Goal: Task Accomplishment & Management: Manage account settings

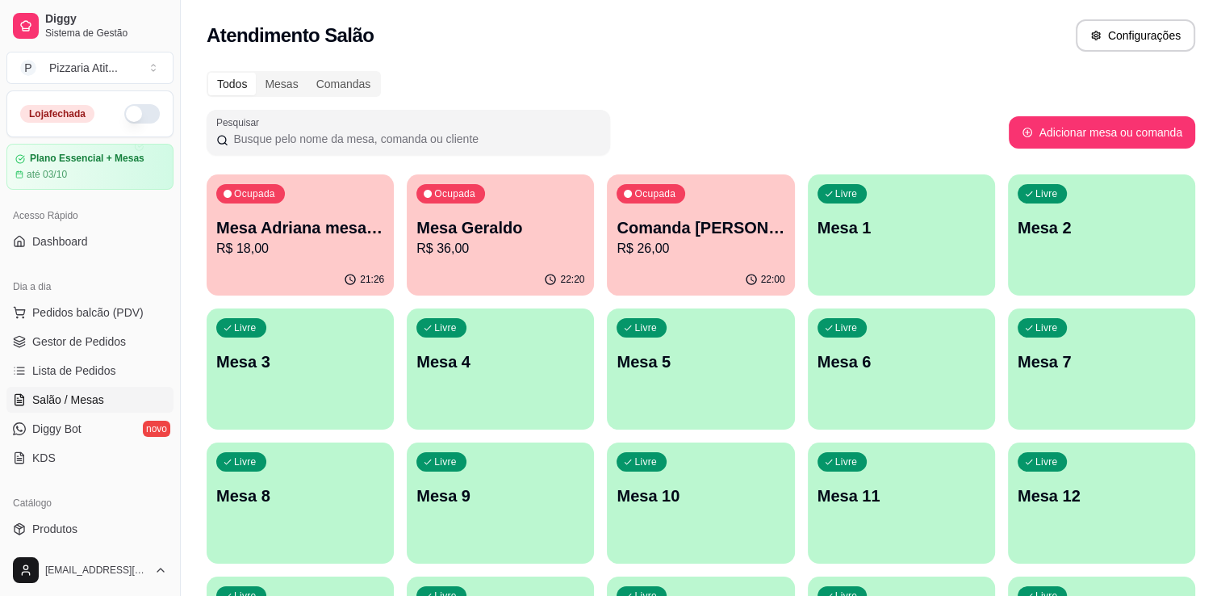
click at [136, 115] on button "button" at bounding box center [142, 113] width 36 height 19
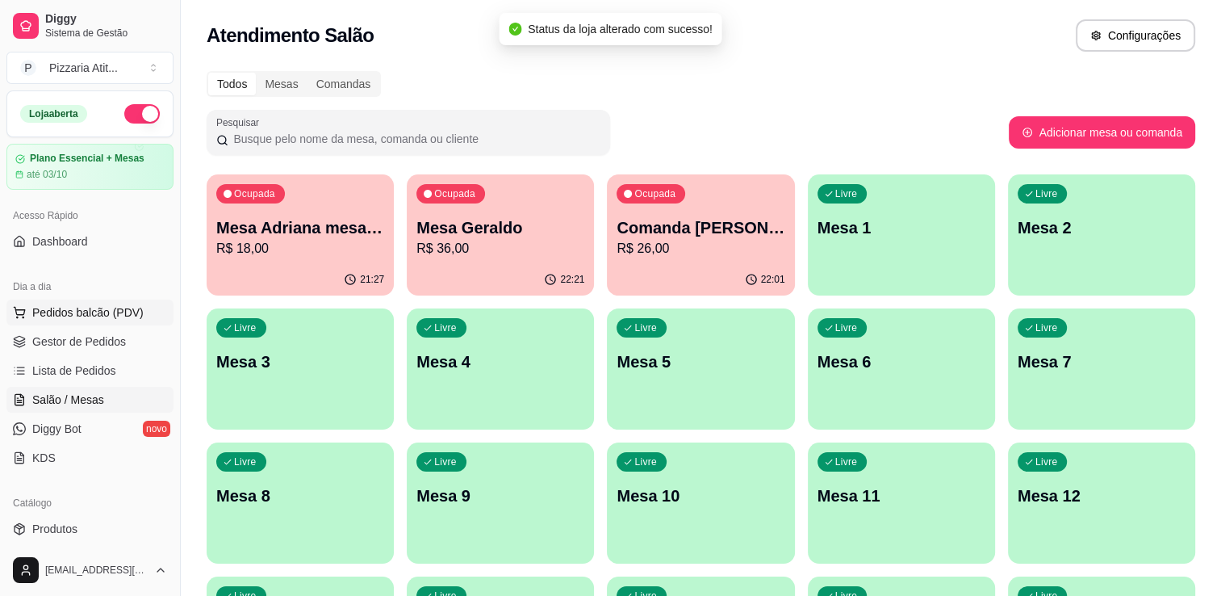
click at [93, 315] on span "Pedidos balcão (PDV)" at bounding box center [87, 312] width 111 height 16
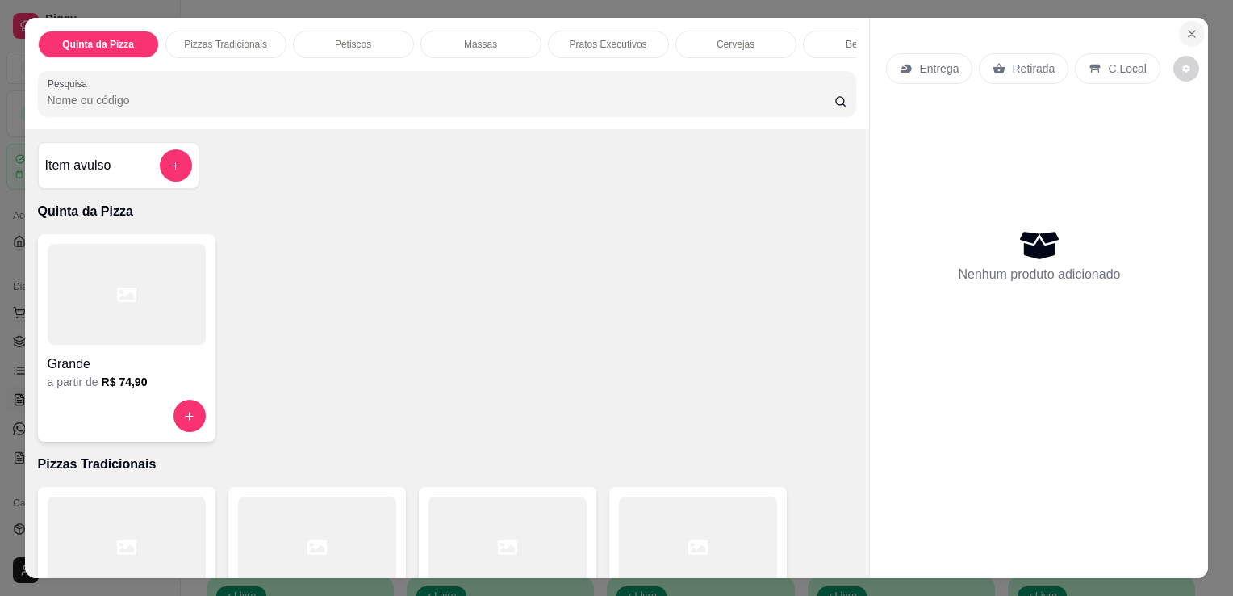
click at [1186, 29] on icon "Close" at bounding box center [1192, 33] width 13 height 13
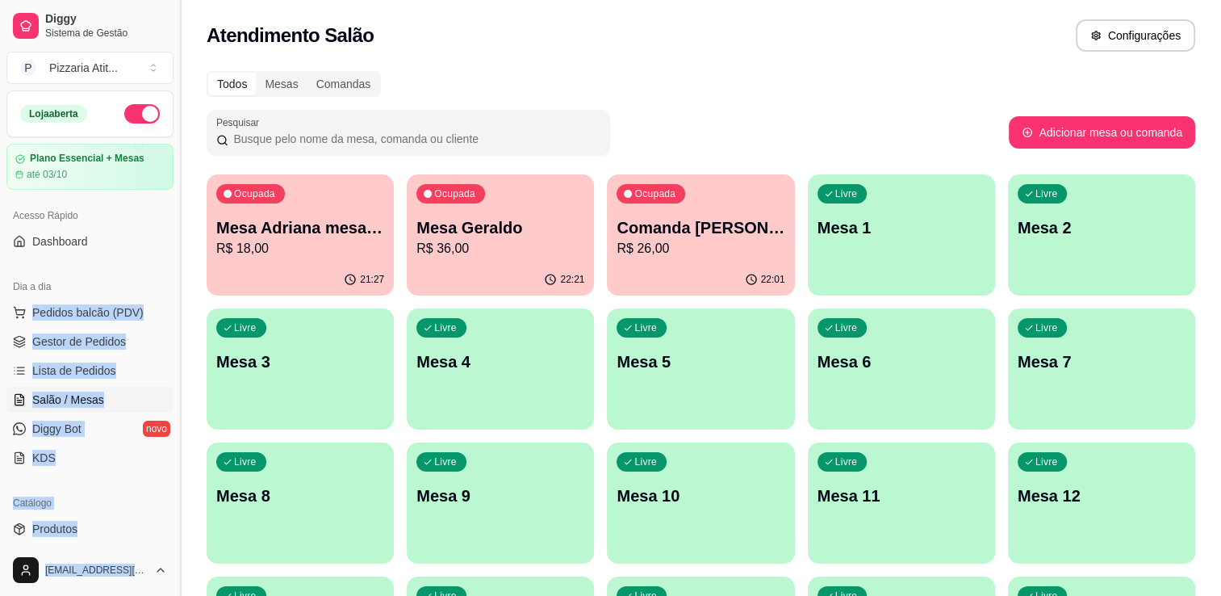
drag, startPoint x: 167, startPoint y: 289, endPoint x: 177, endPoint y: 282, distance: 12.1
click at [177, 282] on div "Diggy Sistema de Gestão P Pizzaria Atit ... Loja aberta Plano Essencial + Mesas…" at bounding box center [90, 298] width 180 height 596
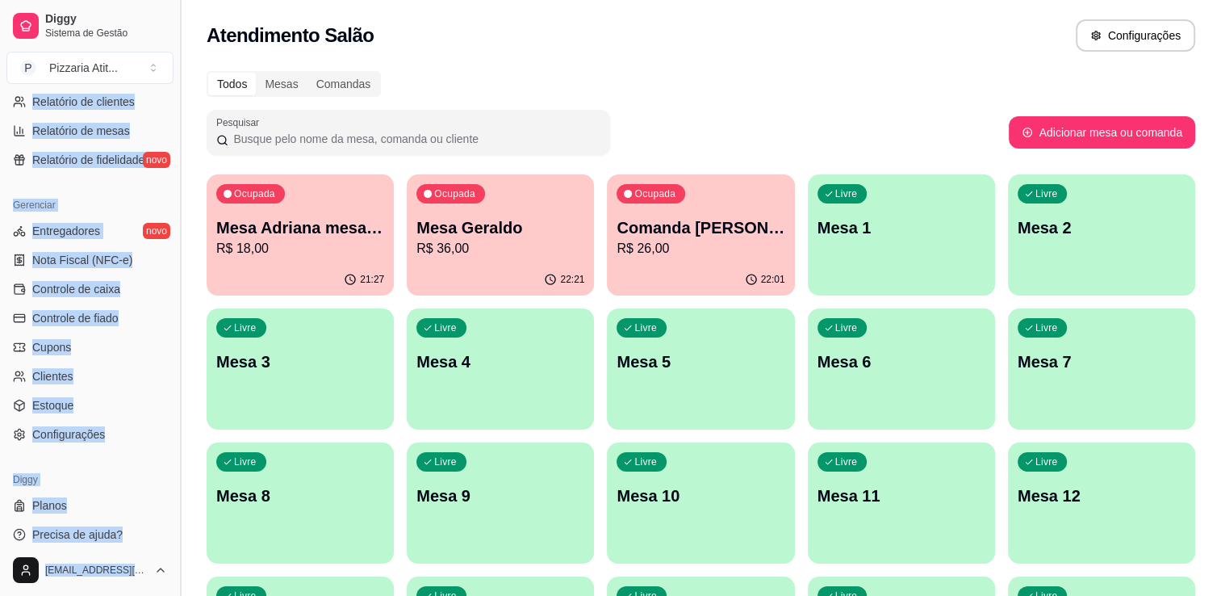
scroll to position [565, 0]
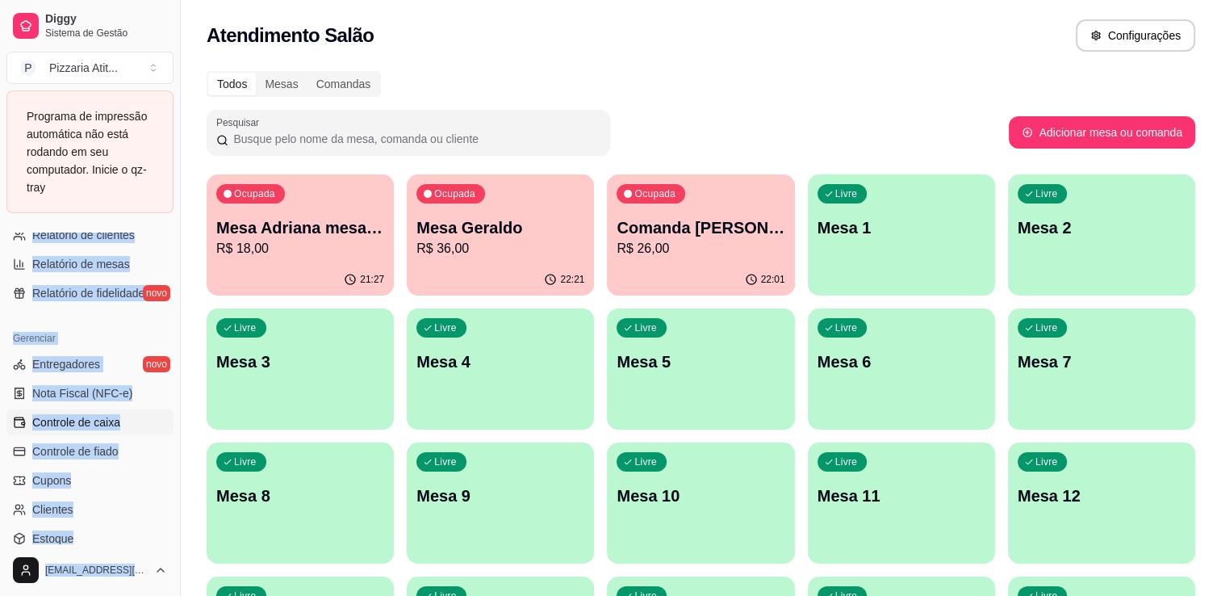
click at [104, 414] on span "Controle de caixa" at bounding box center [76, 422] width 88 height 16
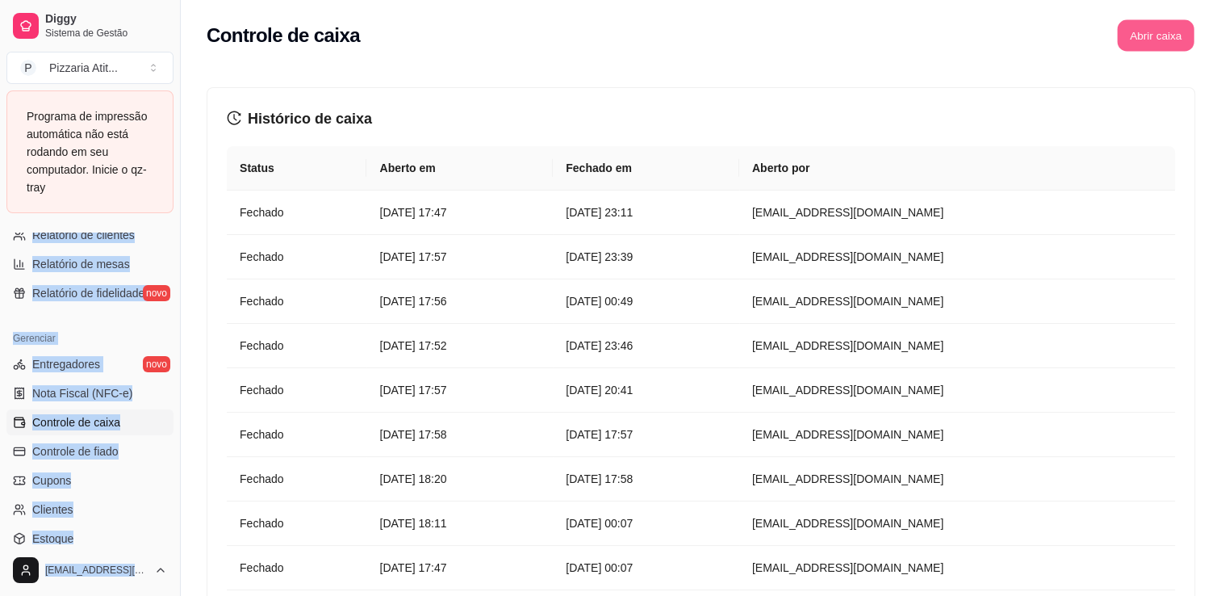
click at [1152, 36] on button "Abrir caixa" at bounding box center [1155, 35] width 77 height 31
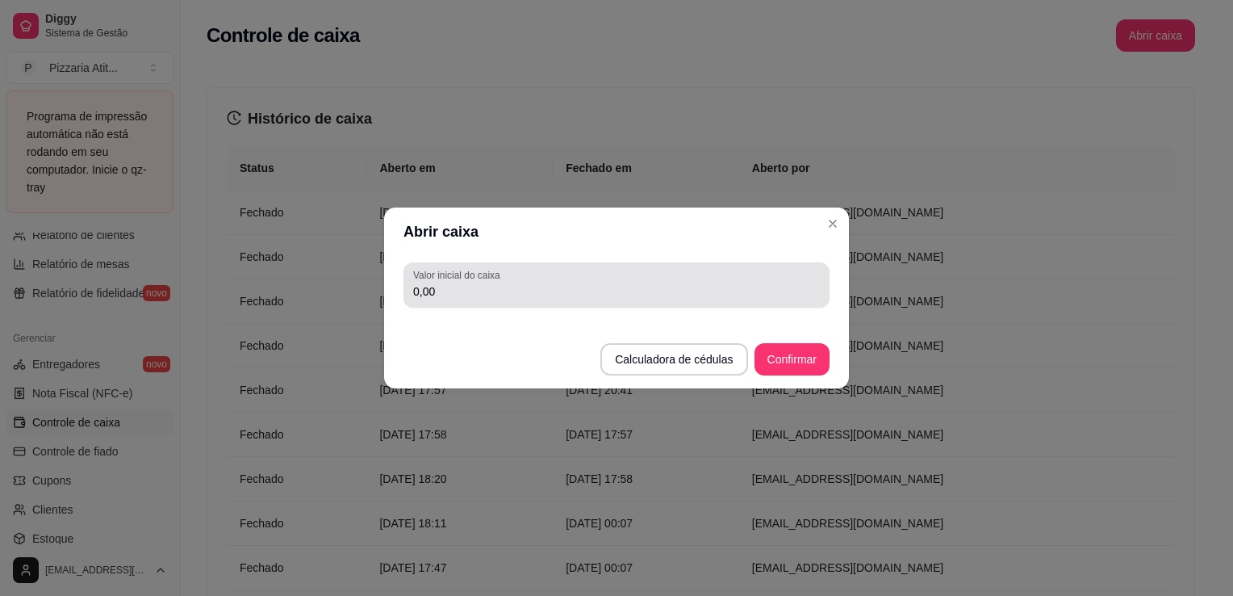
click at [744, 298] on input "0,00" at bounding box center [616, 291] width 407 height 16
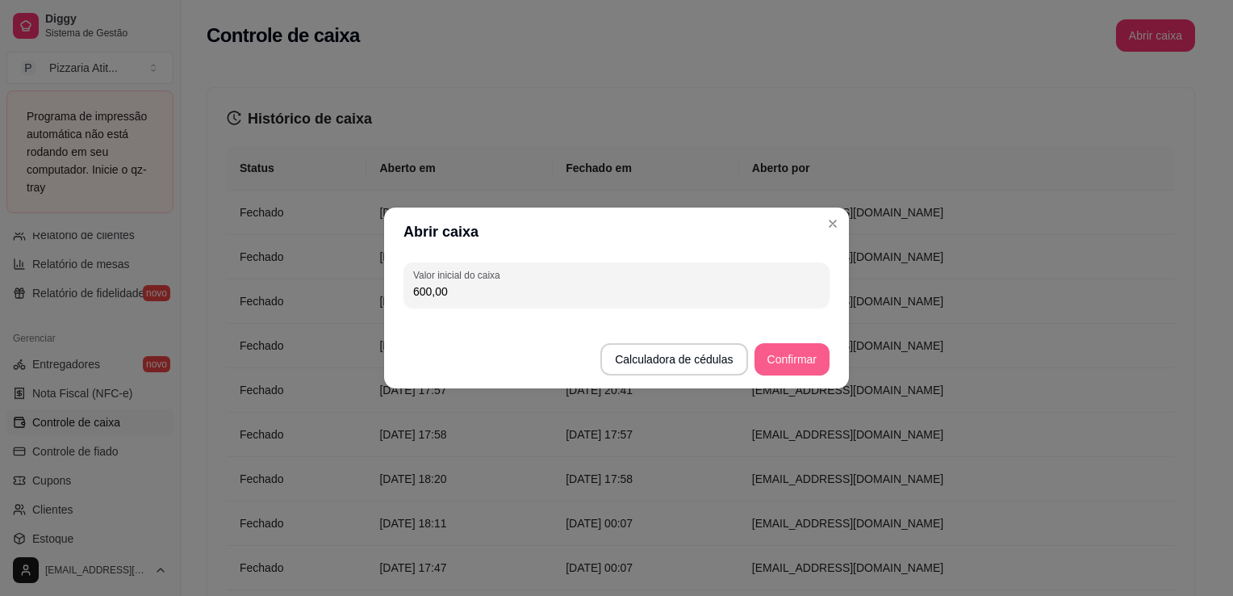
type input "600,00"
click at [800, 371] on button "Confirmar" at bounding box center [792, 359] width 73 height 31
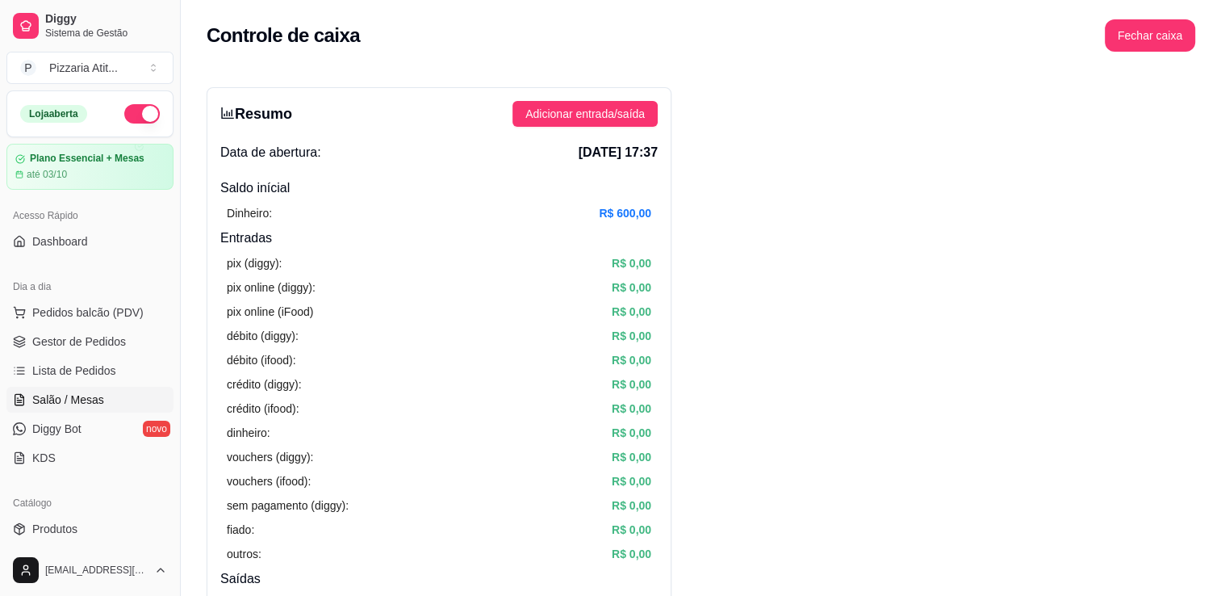
click at [44, 388] on link "Salão / Mesas" at bounding box center [89, 400] width 167 height 26
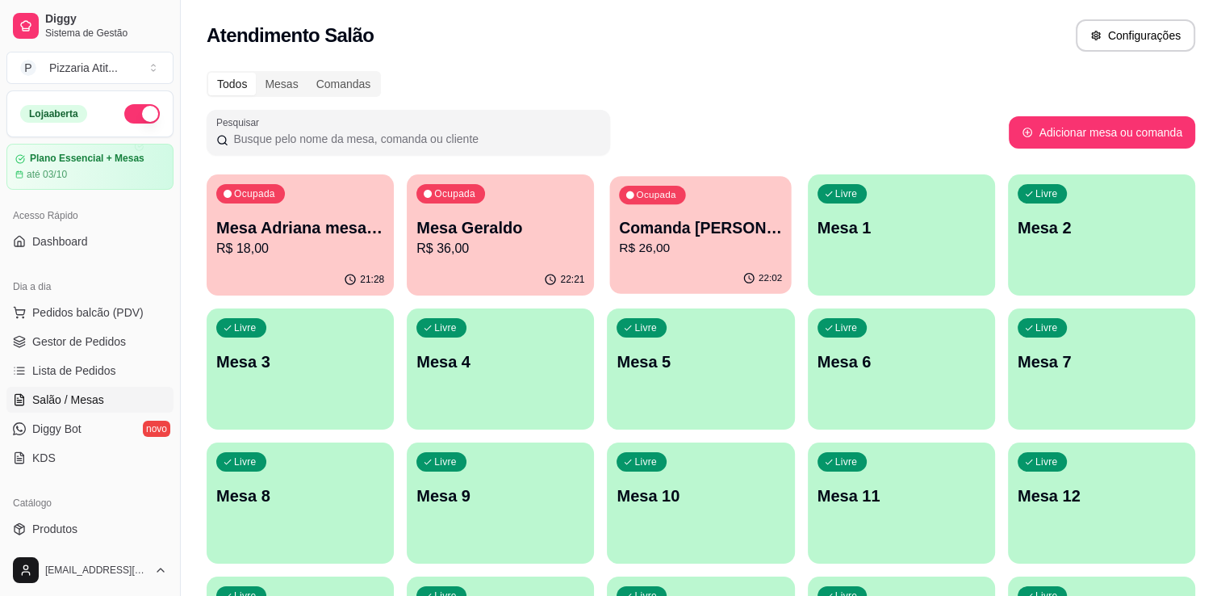
click at [731, 273] on div "22:02" at bounding box center [701, 278] width 182 height 31
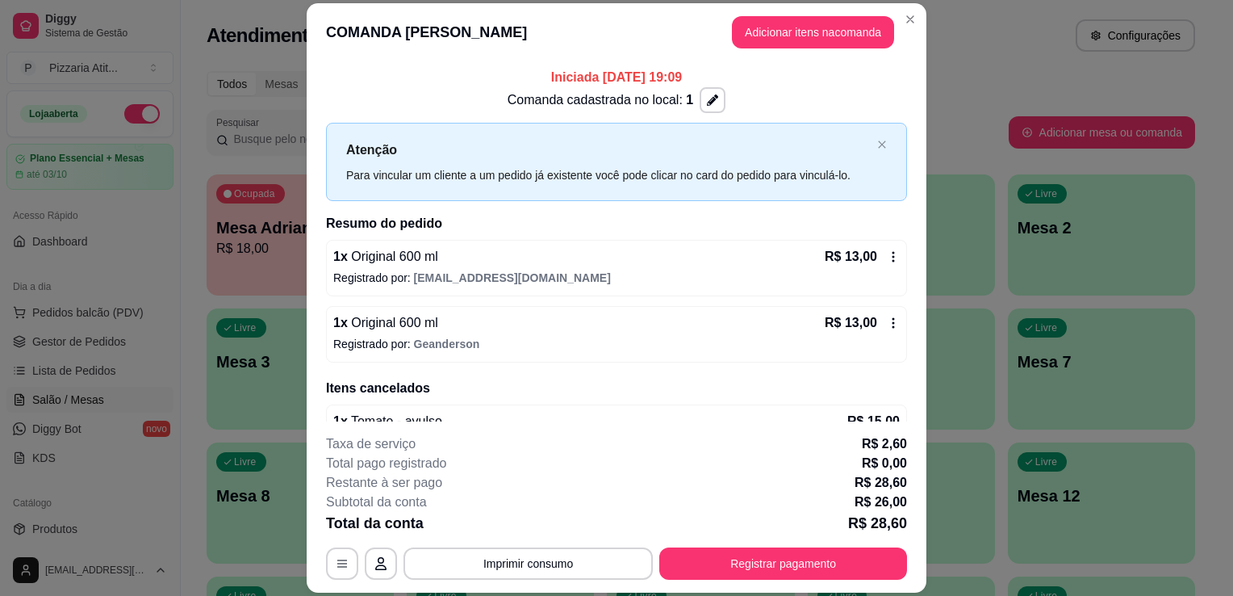
click at [645, 278] on p "Registrado por: [EMAIL_ADDRESS][DOMAIN_NAME]" at bounding box center [616, 278] width 567 height 16
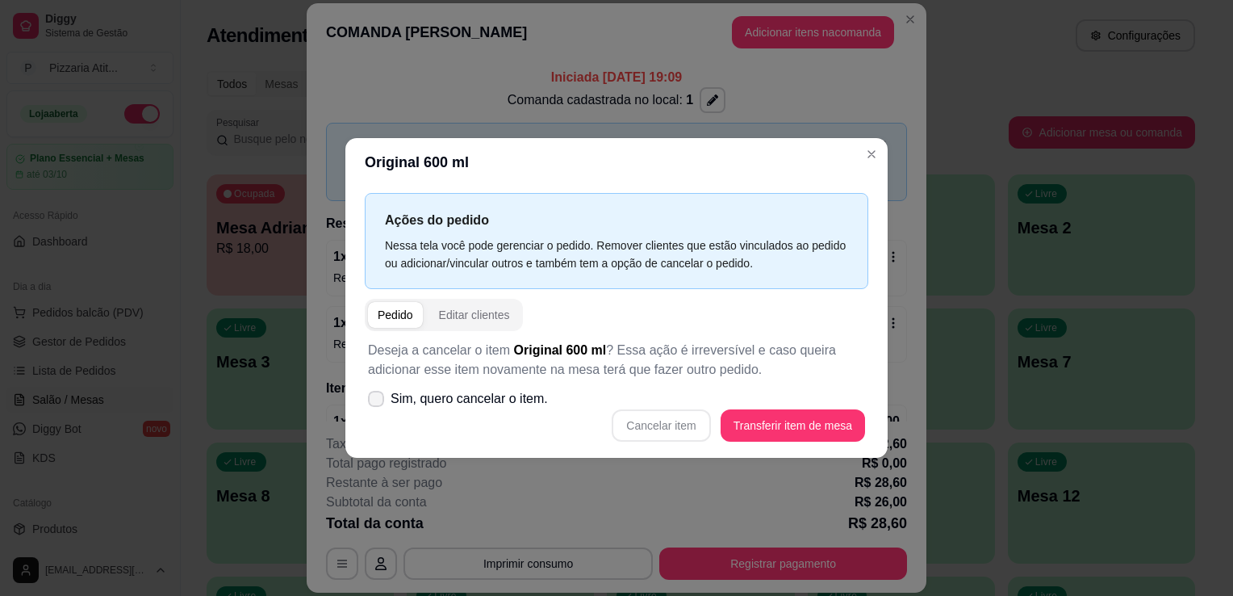
click at [373, 400] on icon at bounding box center [376, 399] width 13 height 10
click at [373, 402] on input "Sim, quero cancelar o item." at bounding box center [372, 407] width 10 height 10
checkbox input "true"
click at [643, 427] on button "Cancelar item" at bounding box center [661, 425] width 96 height 31
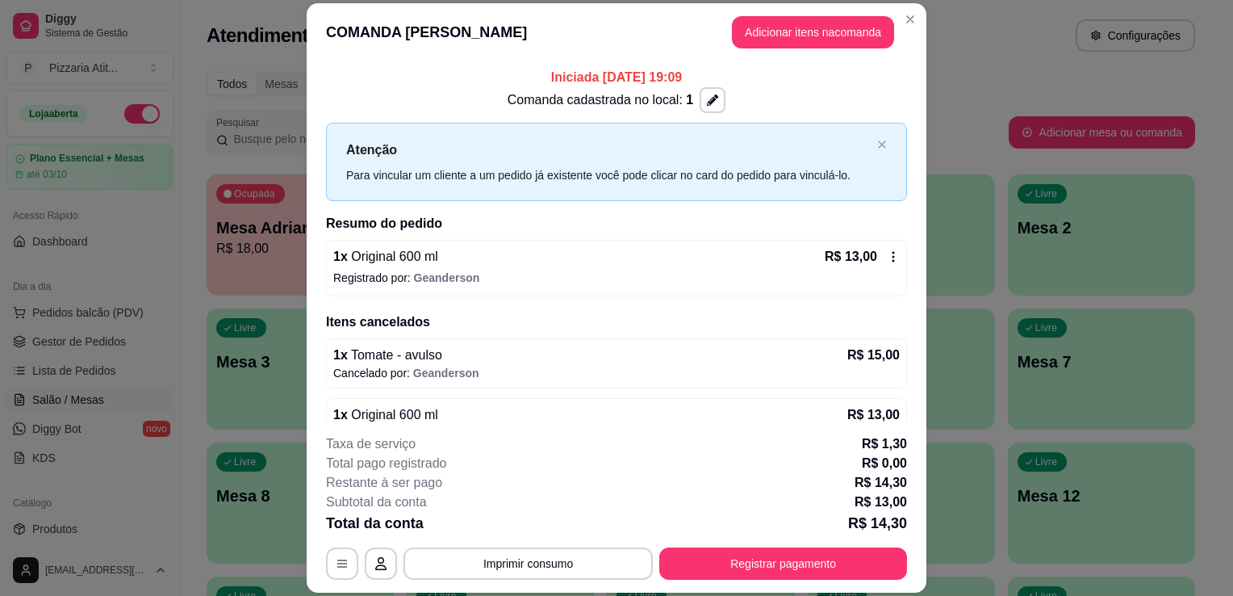
click at [694, 258] on div "1 x Original 600 ml R$ 13,00" at bounding box center [616, 256] width 567 height 19
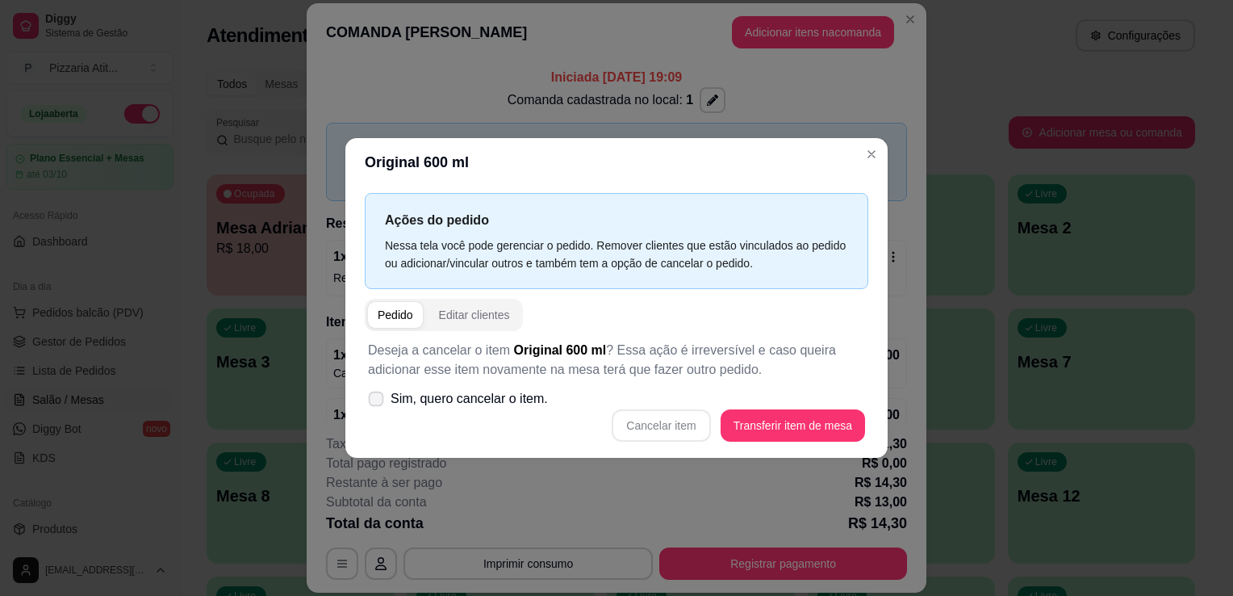
click at [380, 388] on label "Sim, quero cancelar o item." at bounding box center [458, 399] width 193 height 32
click at [378, 402] on input "Sim, quero cancelar o item." at bounding box center [372, 407] width 10 height 10
checkbox input "true"
click at [686, 421] on button "Cancelar item" at bounding box center [661, 425] width 96 height 31
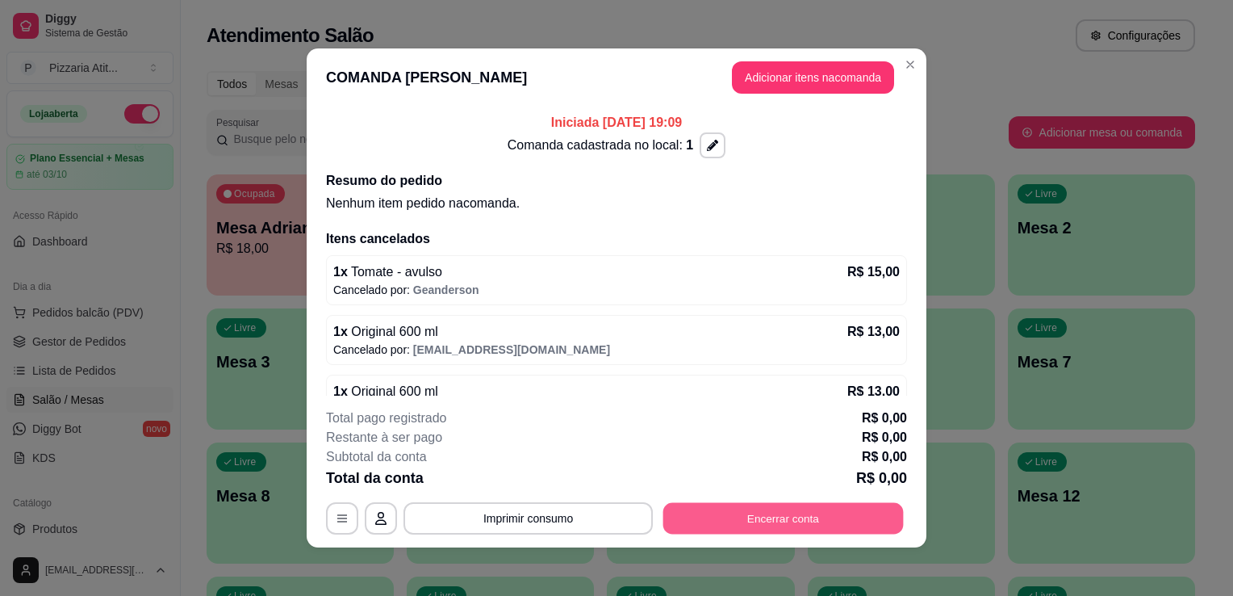
click at [726, 521] on button "Encerrar conta" at bounding box center [784, 518] width 241 height 31
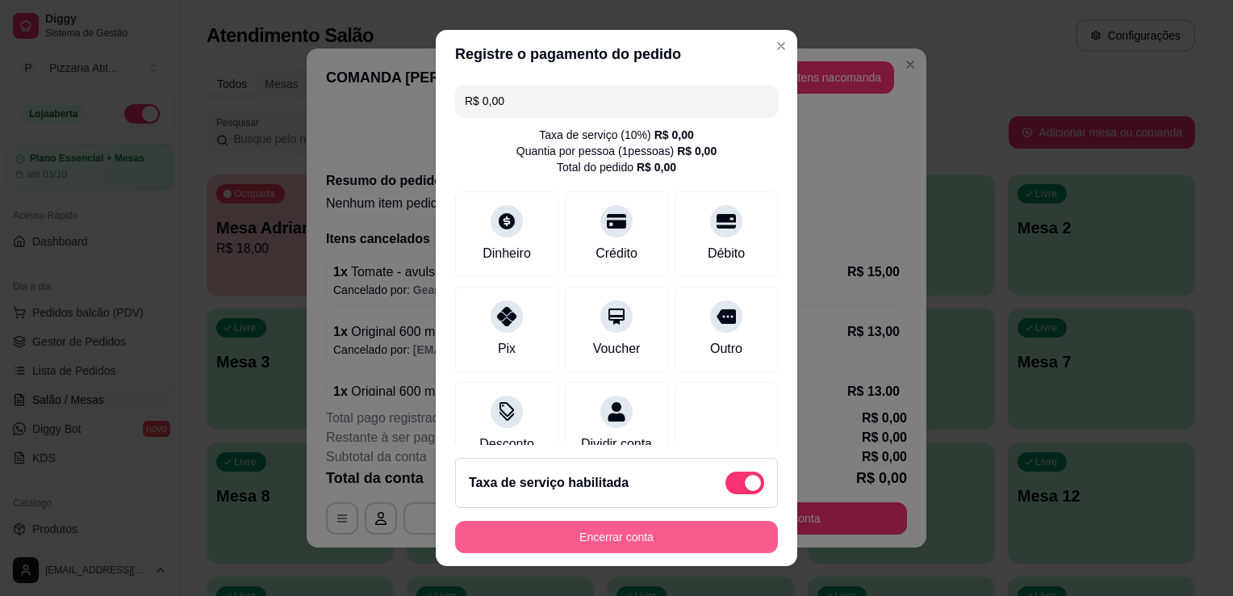
click at [611, 540] on button "Encerrar conta" at bounding box center [616, 537] width 323 height 32
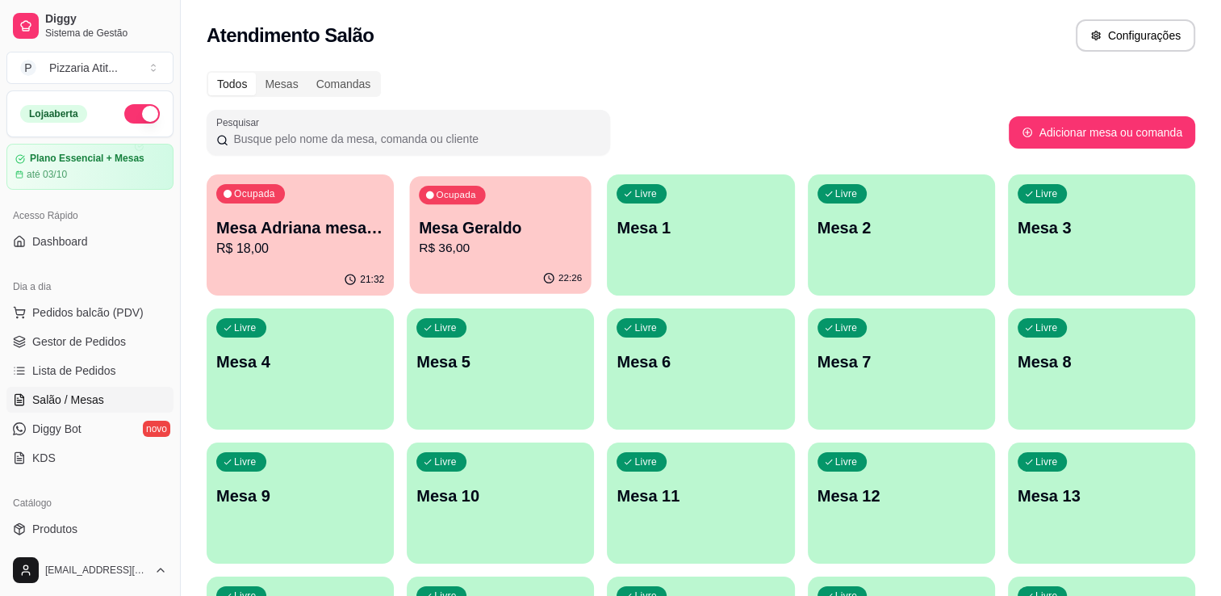
click at [433, 241] on p "R$ 36,00" at bounding box center [500, 248] width 163 height 19
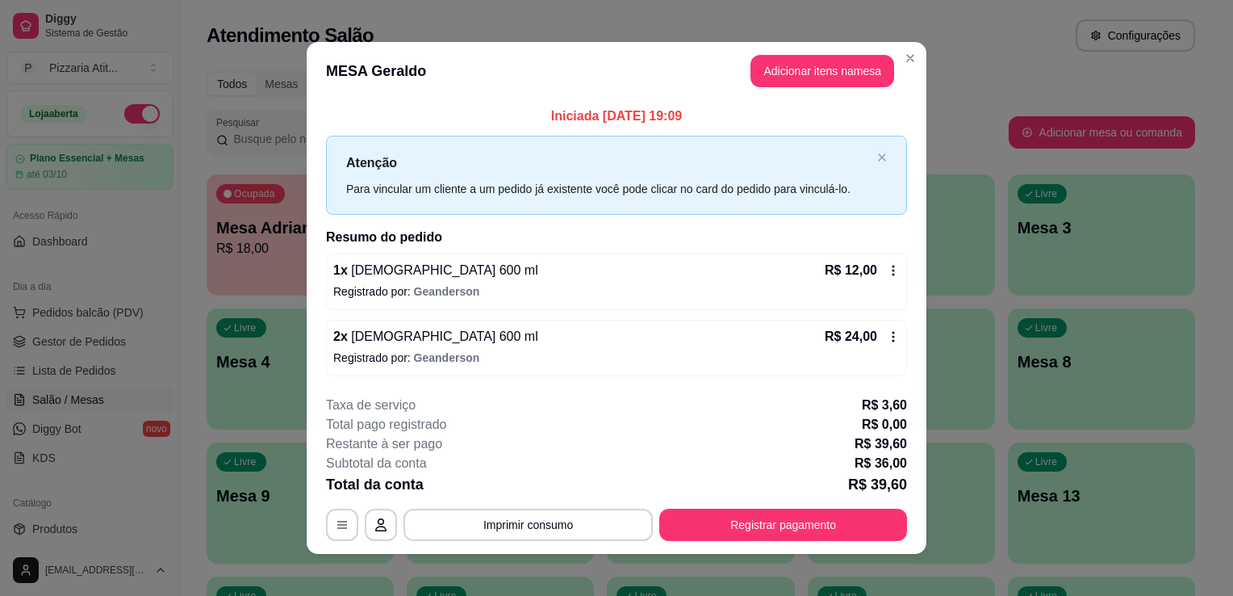
click at [745, 283] on p "Registrado por: Geanderson" at bounding box center [616, 291] width 567 height 16
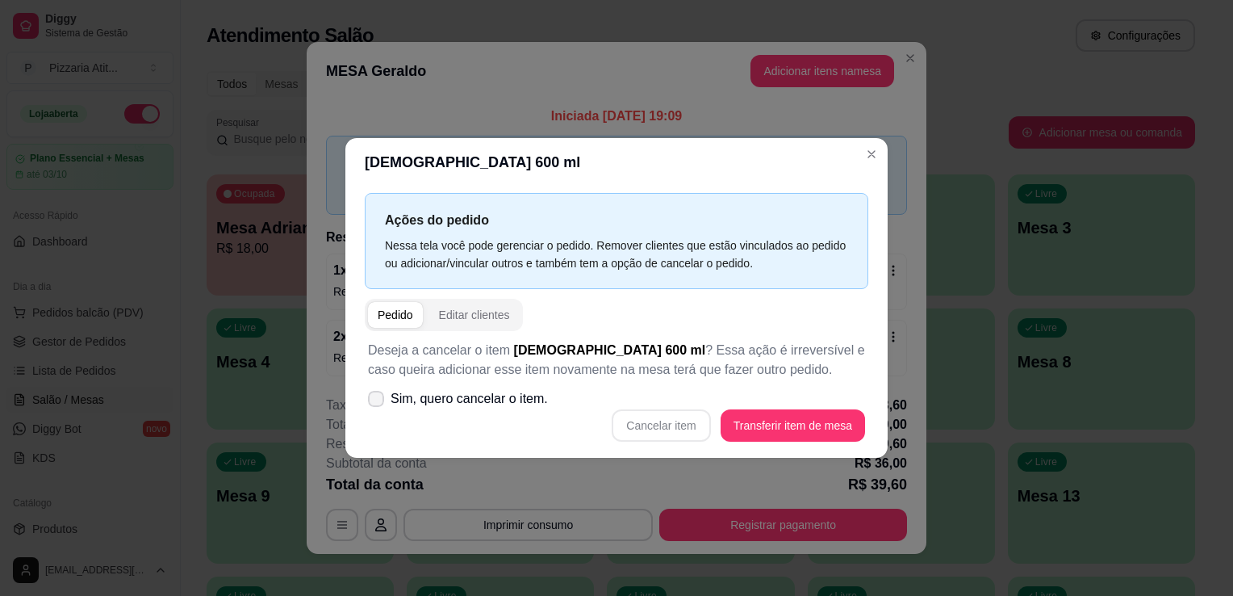
click at [375, 396] on icon at bounding box center [376, 399] width 13 height 10
click at [375, 402] on input "Sim, quero cancelar o item." at bounding box center [372, 407] width 10 height 10
checkbox input "true"
click at [647, 427] on button "Cancelar item" at bounding box center [661, 425] width 96 height 31
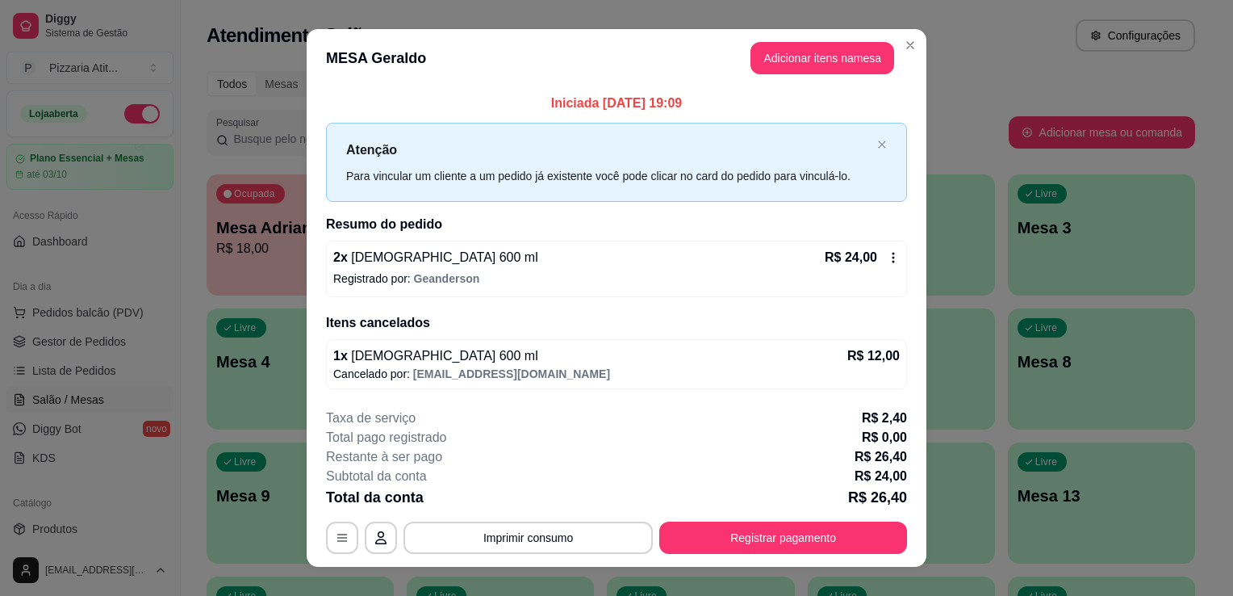
click at [672, 282] on p "Registrado por: Geanderson" at bounding box center [616, 278] width 567 height 16
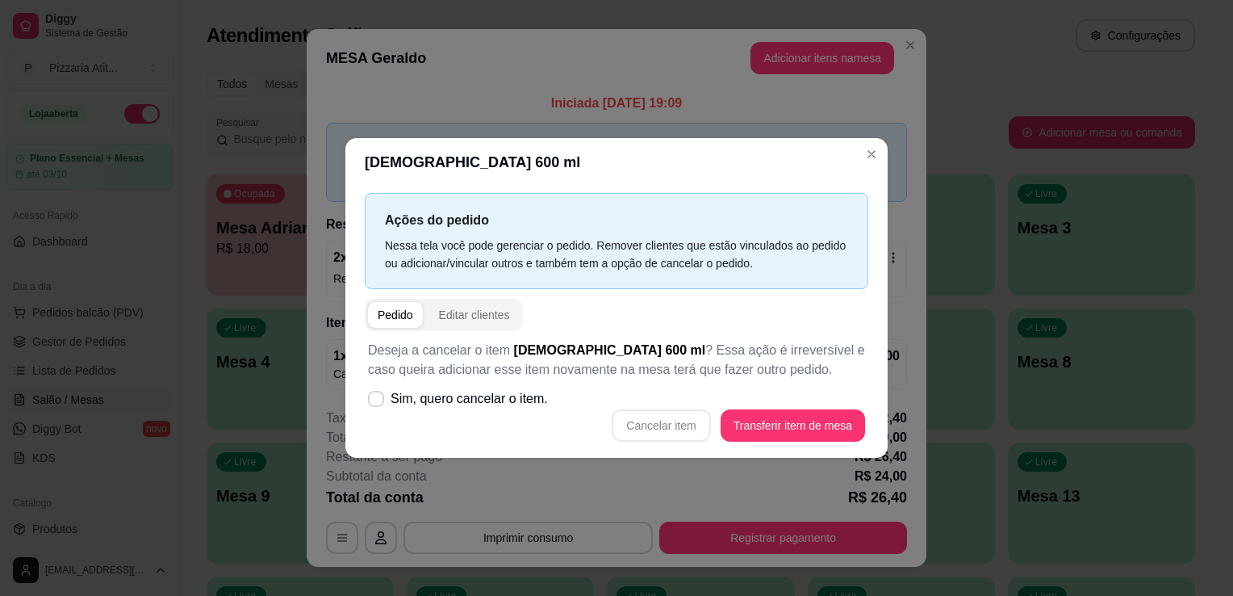
click at [664, 425] on div "Cancelar item Transferir item de mesa" at bounding box center [616, 425] width 497 height 32
click at [382, 399] on icon at bounding box center [376, 398] width 12 height 9
click at [378, 402] on input "Sim, quero cancelar o item." at bounding box center [372, 407] width 10 height 10
checkbox input "true"
click at [660, 431] on button "Cancelar item" at bounding box center [661, 425] width 96 height 31
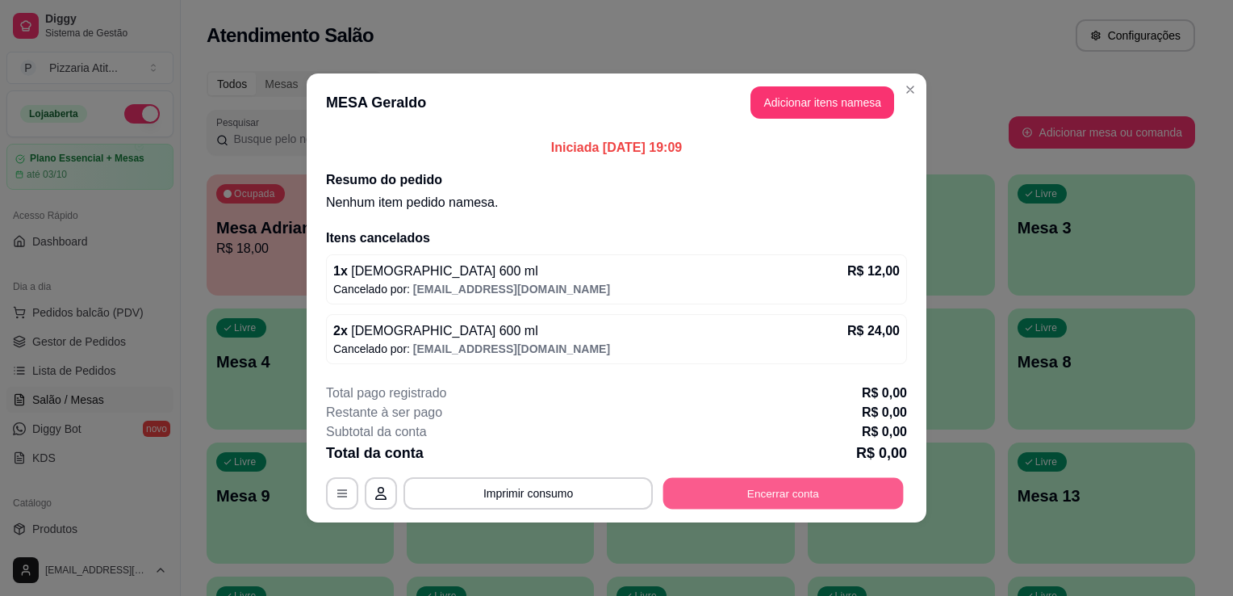
click at [776, 496] on button "Encerrar conta" at bounding box center [784, 493] width 241 height 31
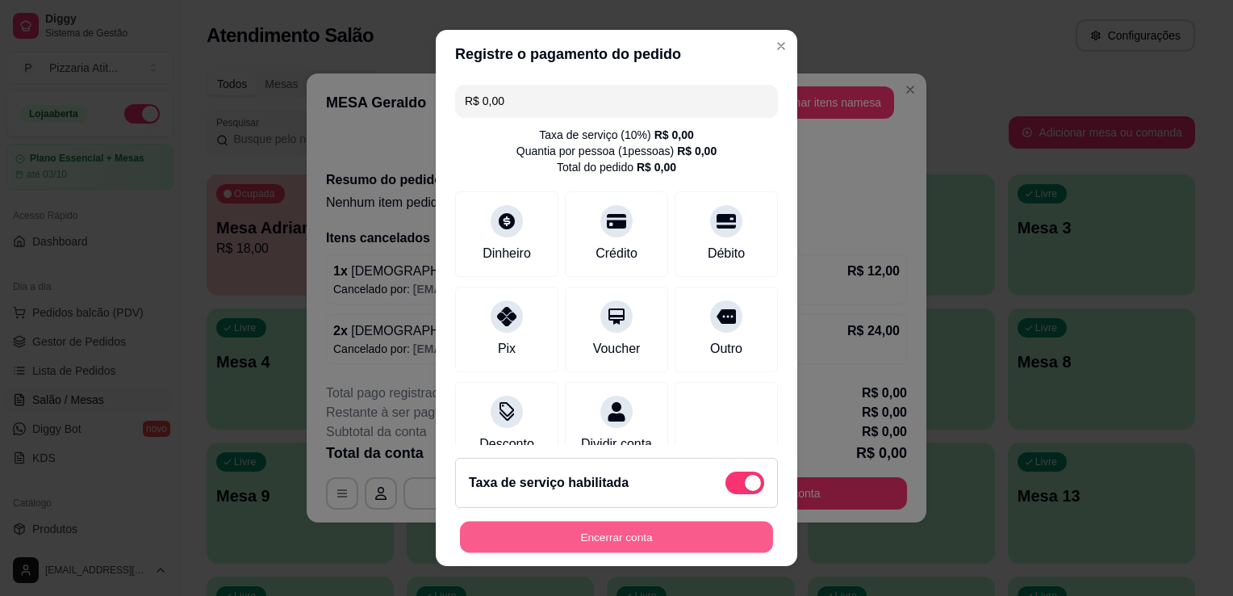
click at [620, 545] on button "Encerrar conta" at bounding box center [616, 536] width 313 height 31
